Goal: Find specific page/section: Find specific page/section

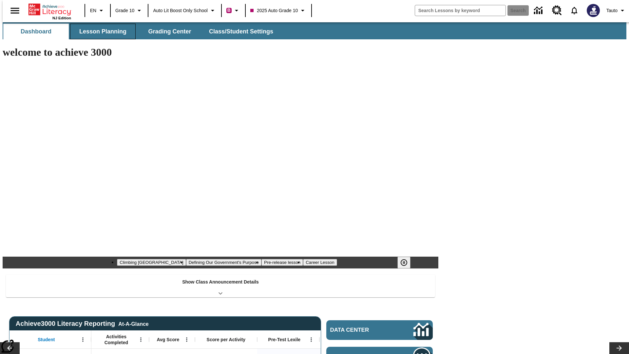
click at [100, 31] on button "Lesson Planning" at bounding box center [103, 32] width 66 height 16
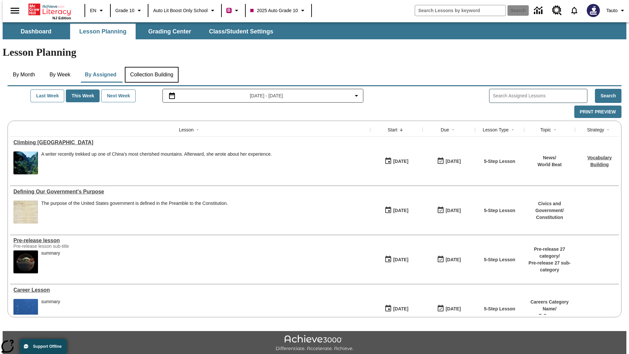
click at [151, 67] on button "Collection Building" at bounding box center [152, 75] width 54 height 16
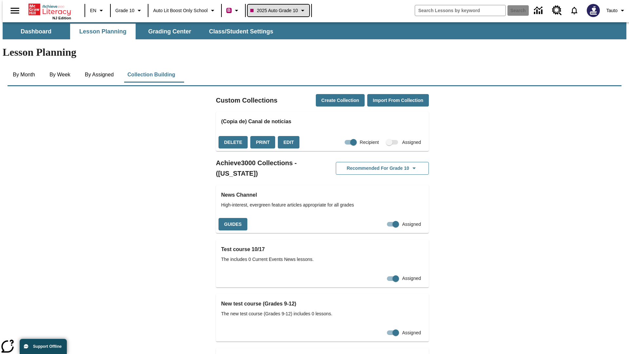
click at [280, 10] on span "2025 Auto Grade 10" at bounding box center [273, 10] width 47 height 7
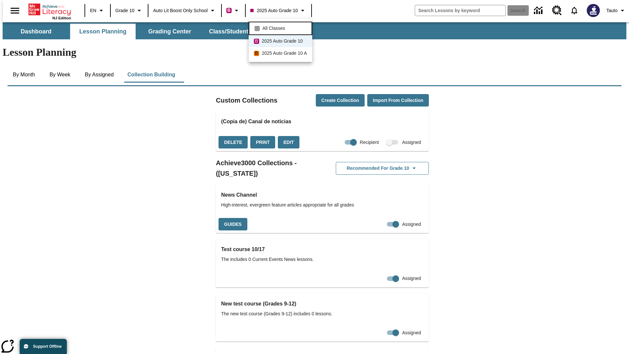
click at [281, 28] on span "All Classes" at bounding box center [273, 28] width 23 height 7
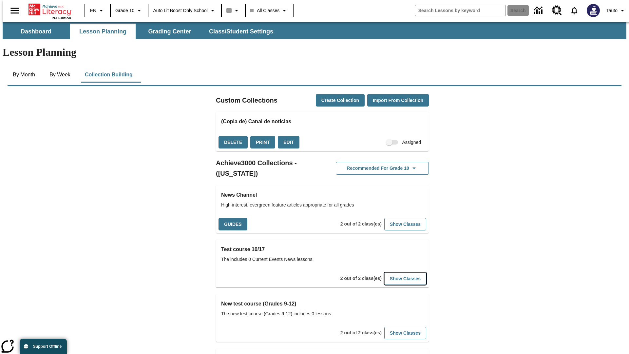
click at [395, 272] on button "Show Classes" at bounding box center [405, 278] width 42 height 13
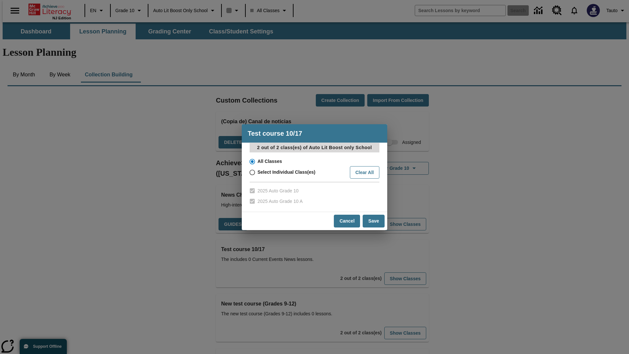
click at [252, 161] on input "All Classes" at bounding box center [251, 161] width 11 height 9
click at [347, 221] on button "Cancel" at bounding box center [347, 221] width 26 height 13
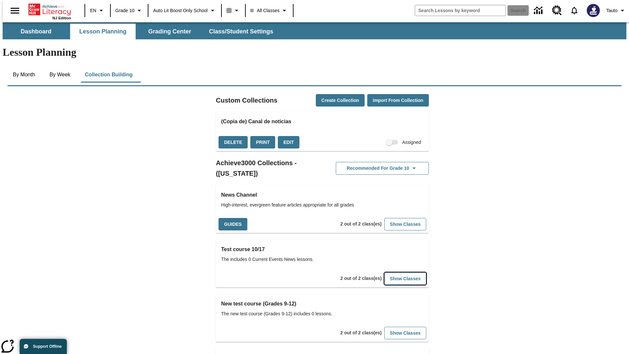
click at [395, 272] on button "Show Classes" at bounding box center [405, 278] width 42 height 13
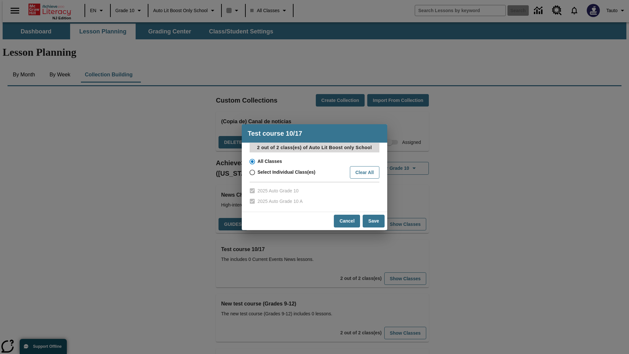
click at [252, 161] on input "All Classes" at bounding box center [251, 161] width 11 height 9
click at [374, 221] on button "Save" at bounding box center [374, 221] width 22 height 13
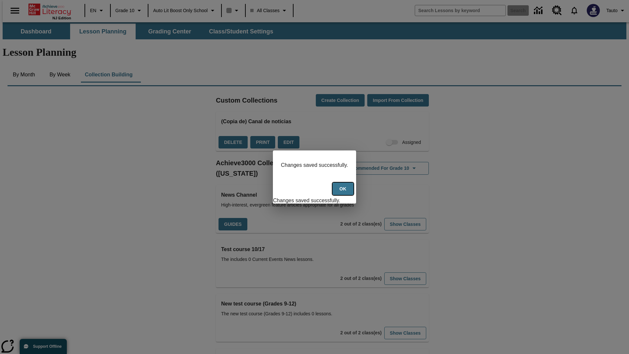
click at [344, 192] on button "Ok" at bounding box center [342, 188] width 21 height 13
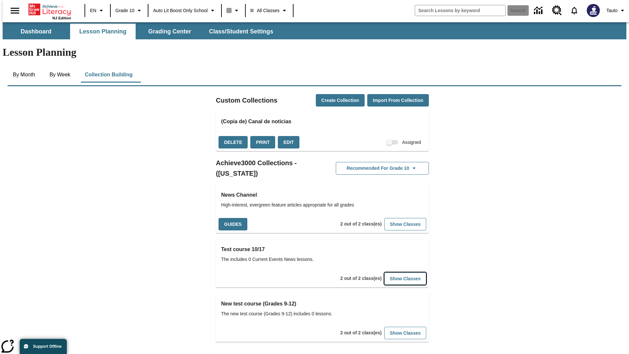
click at [395, 272] on button "Show Classes" at bounding box center [405, 278] width 42 height 13
